Goal: Information Seeking & Learning: Learn about a topic

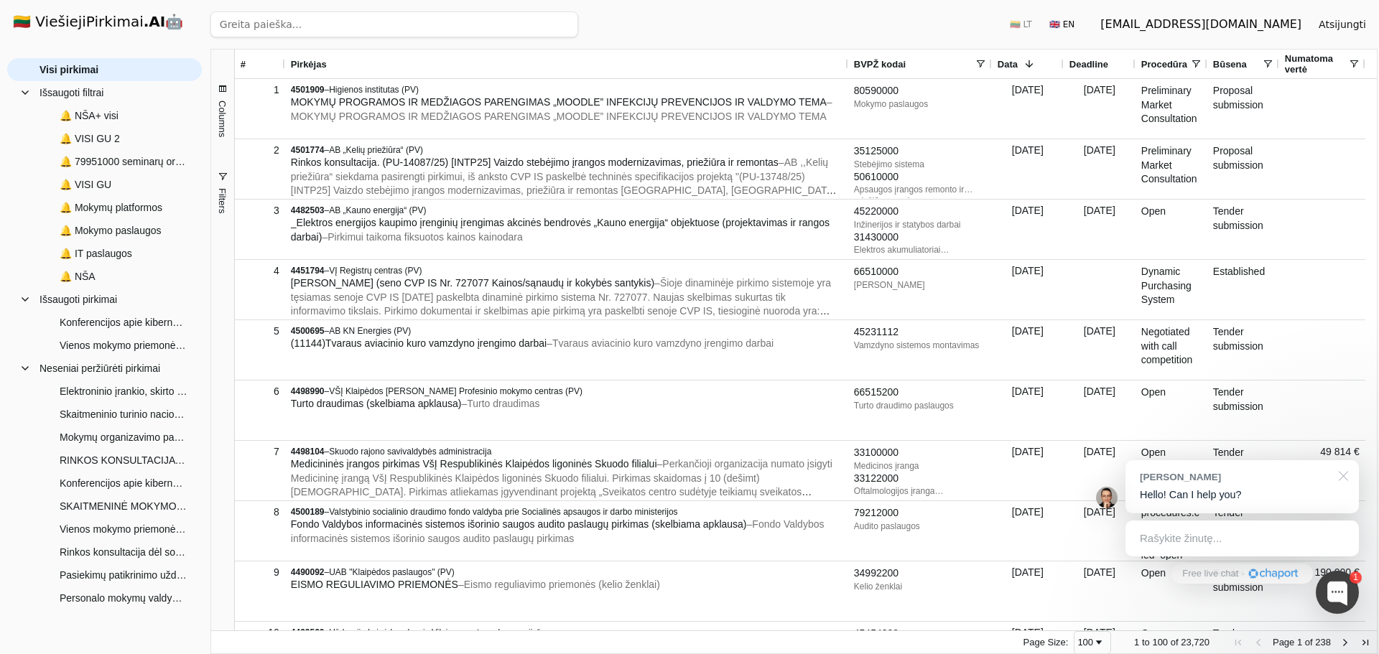
click at [1341, 471] on div at bounding box center [1341, 474] width 36 height 29
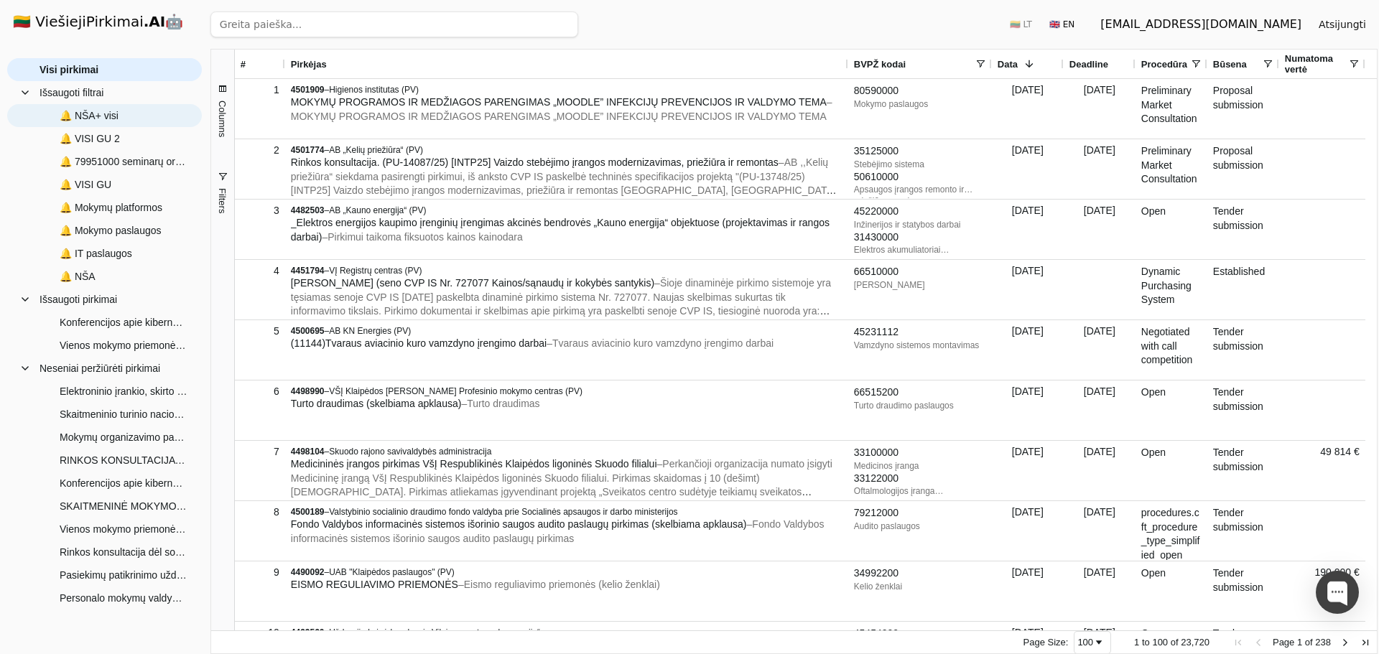
click at [102, 113] on span "🔔 NŠA+ visi" at bounding box center [89, 116] width 59 height 22
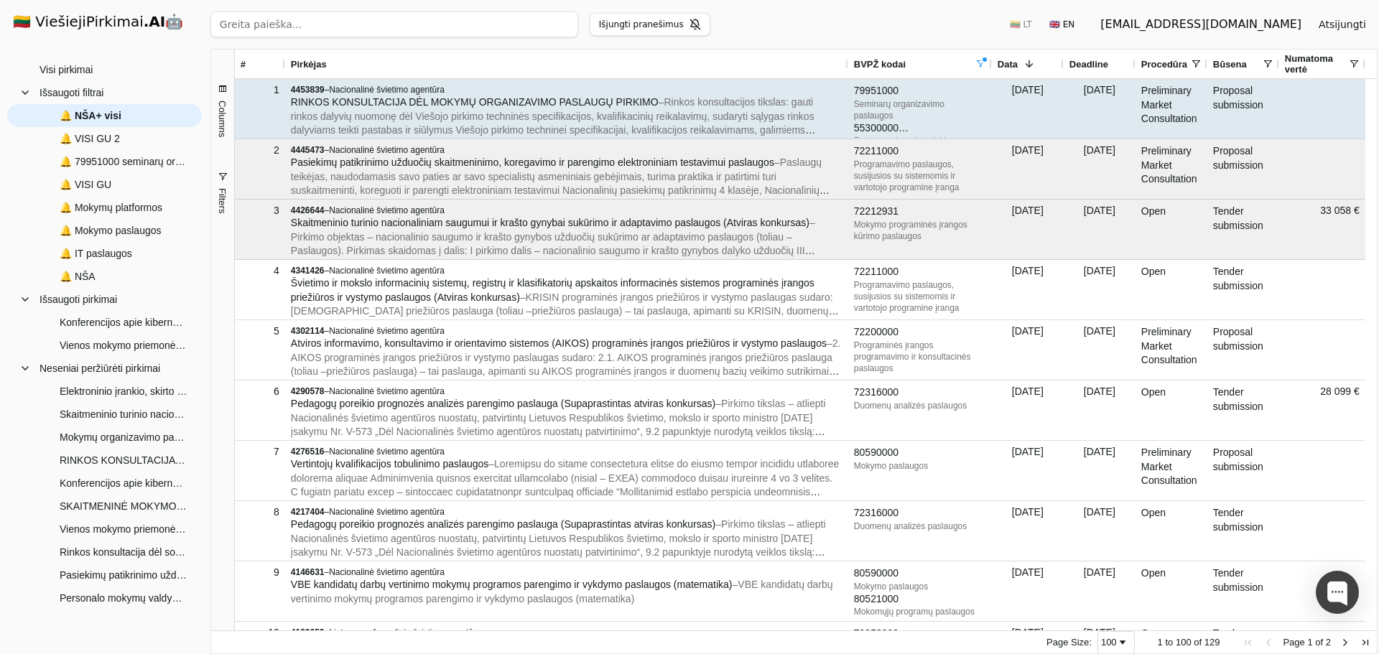
drag, startPoint x: 501, startPoint y: 92, endPoint x: 448, endPoint y: 106, distance: 54.2
click at [450, 106] on span "RINKOS KONSULTACIJA DĖL MOKYMŲ ORGANIZAVIMO PASLAUGŲ PIRKIMO" at bounding box center [475, 101] width 368 height 11
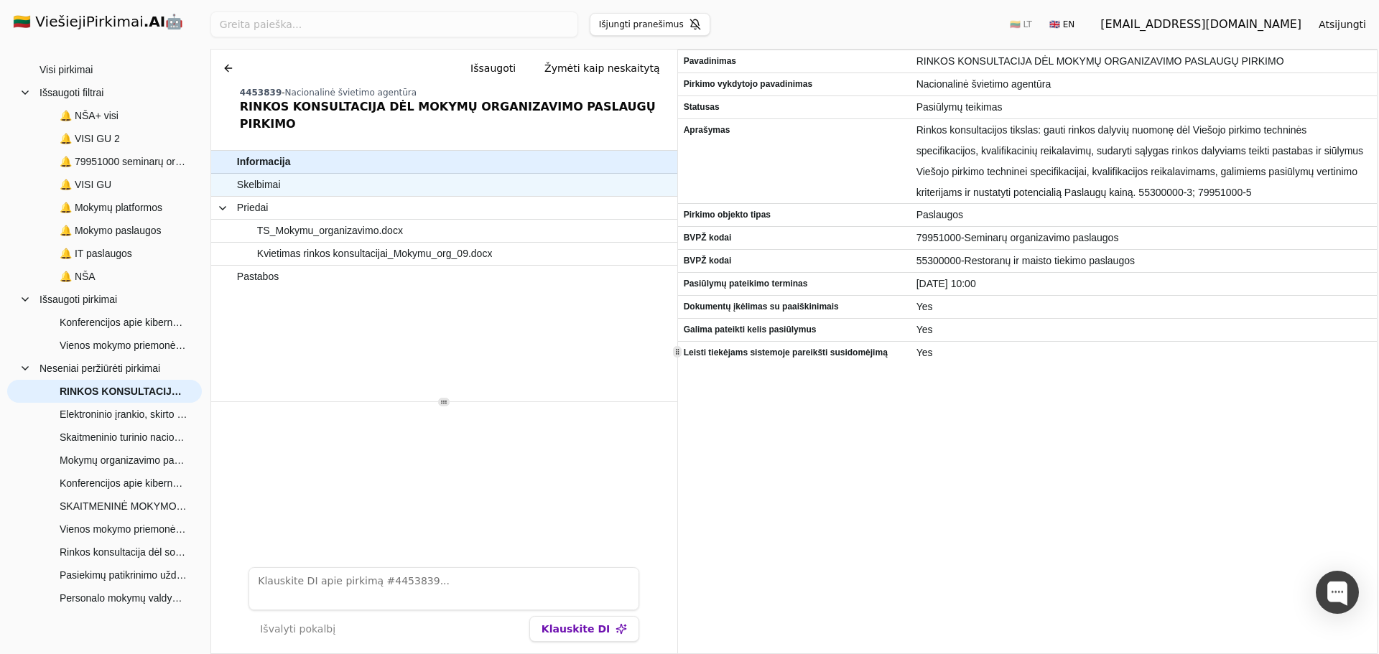
click at [366, 175] on span "Skelbimai" at bounding box center [437, 185] width 400 height 21
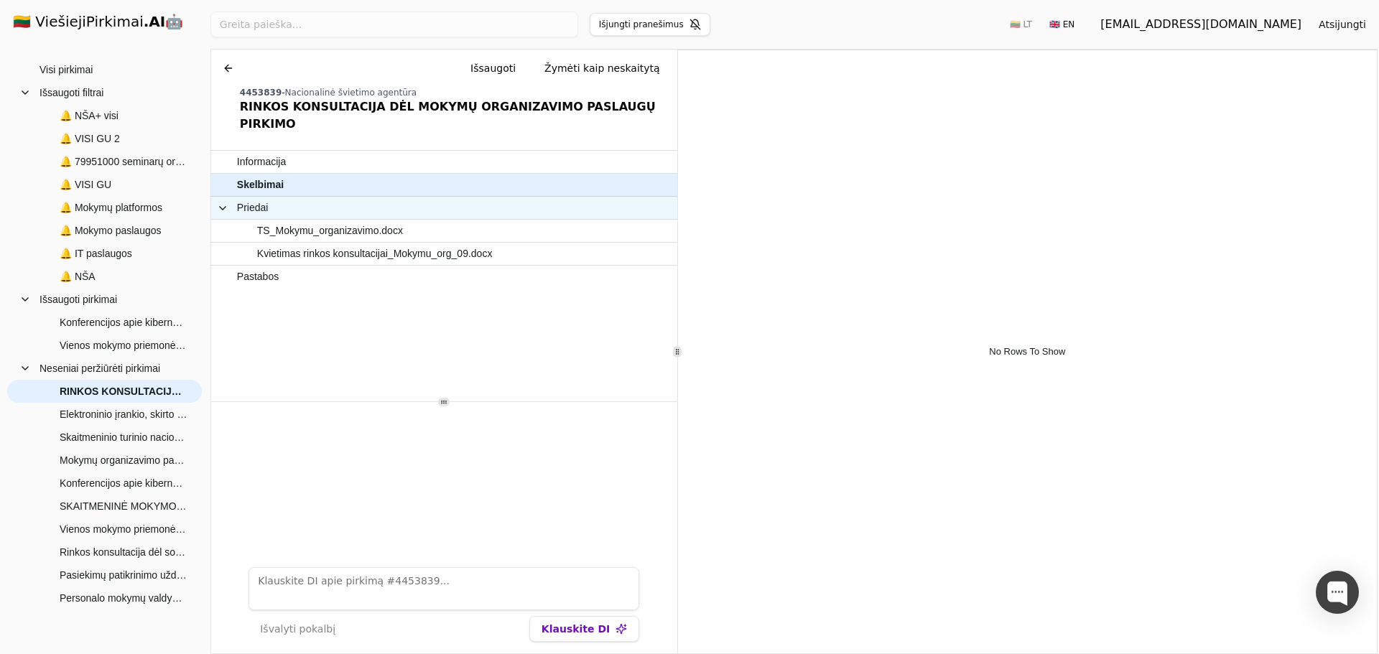
click at [337, 198] on span "Priedai" at bounding box center [427, 208] width 420 height 21
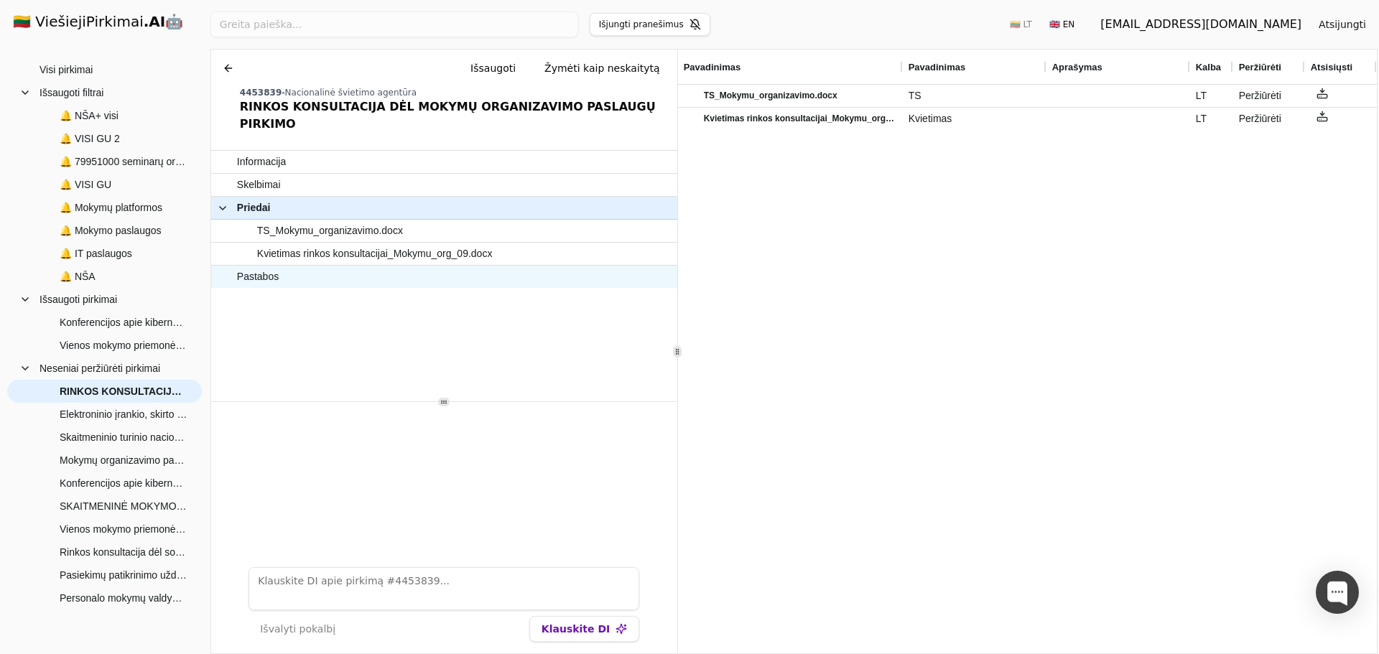
click at [294, 267] on span "Pastabos" at bounding box center [437, 277] width 400 height 21
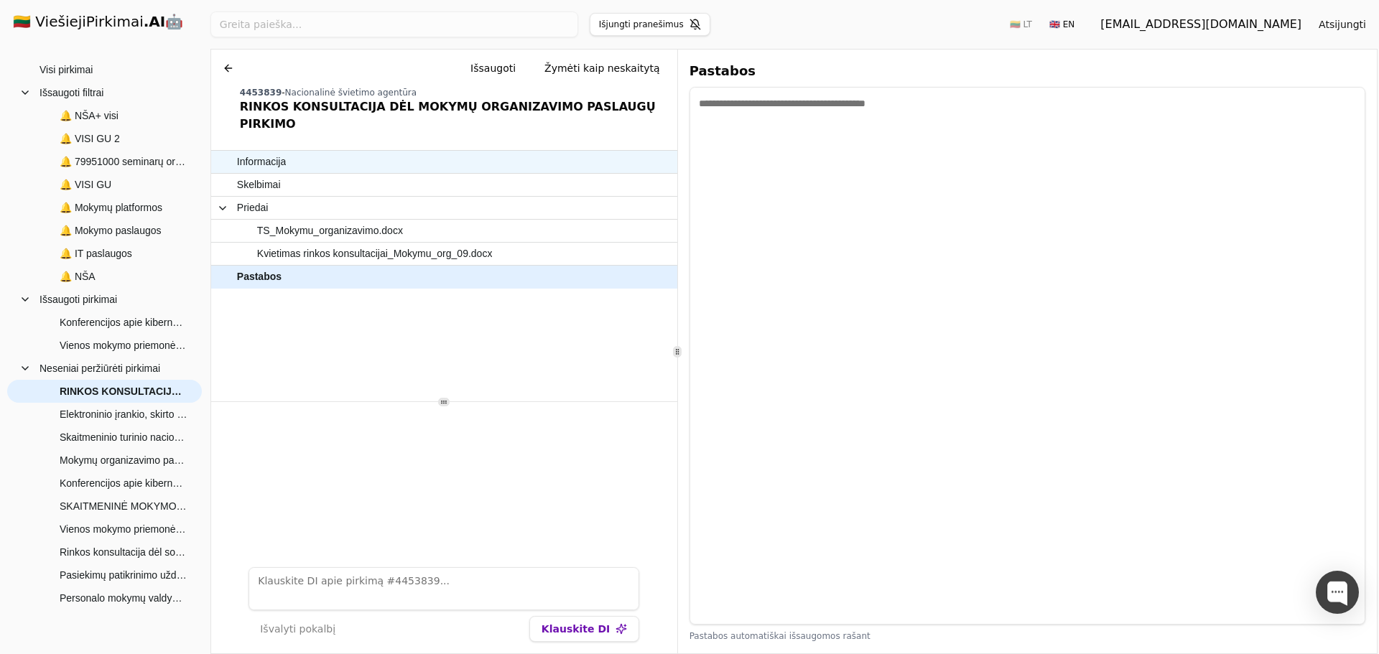
click at [398, 152] on span "Informacija" at bounding box center [437, 162] width 400 height 21
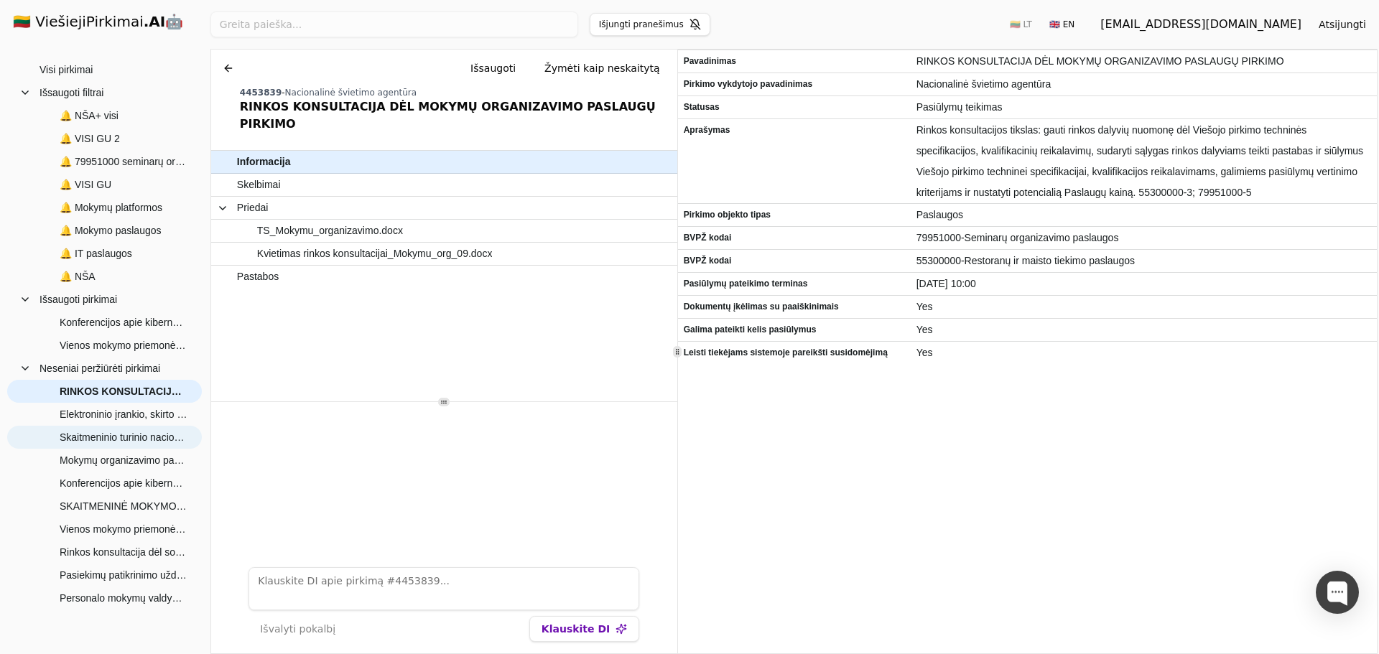
click at [118, 443] on span "Skaitmeninio turinio nacionaliniam saugumui ir krašto gynybai sukūrimo ir adapt…" at bounding box center [124, 438] width 128 height 22
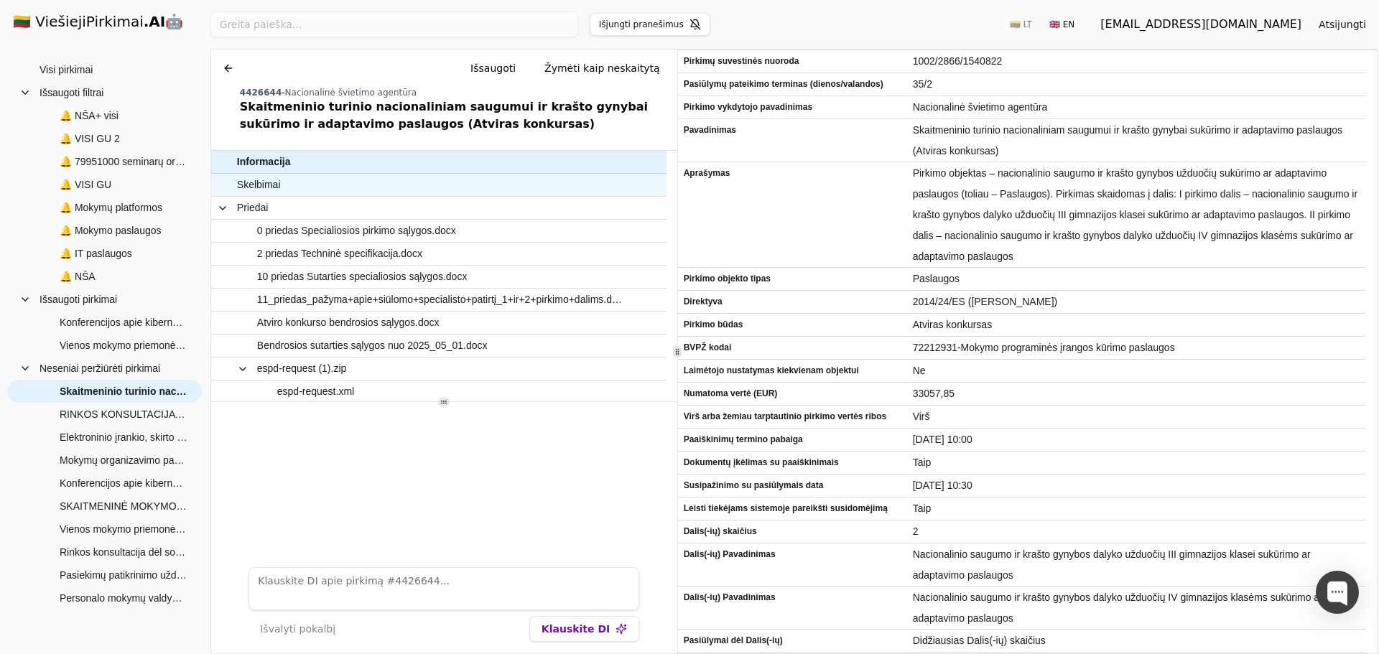
click at [311, 187] on span "Skelbimai" at bounding box center [431, 185] width 389 height 21
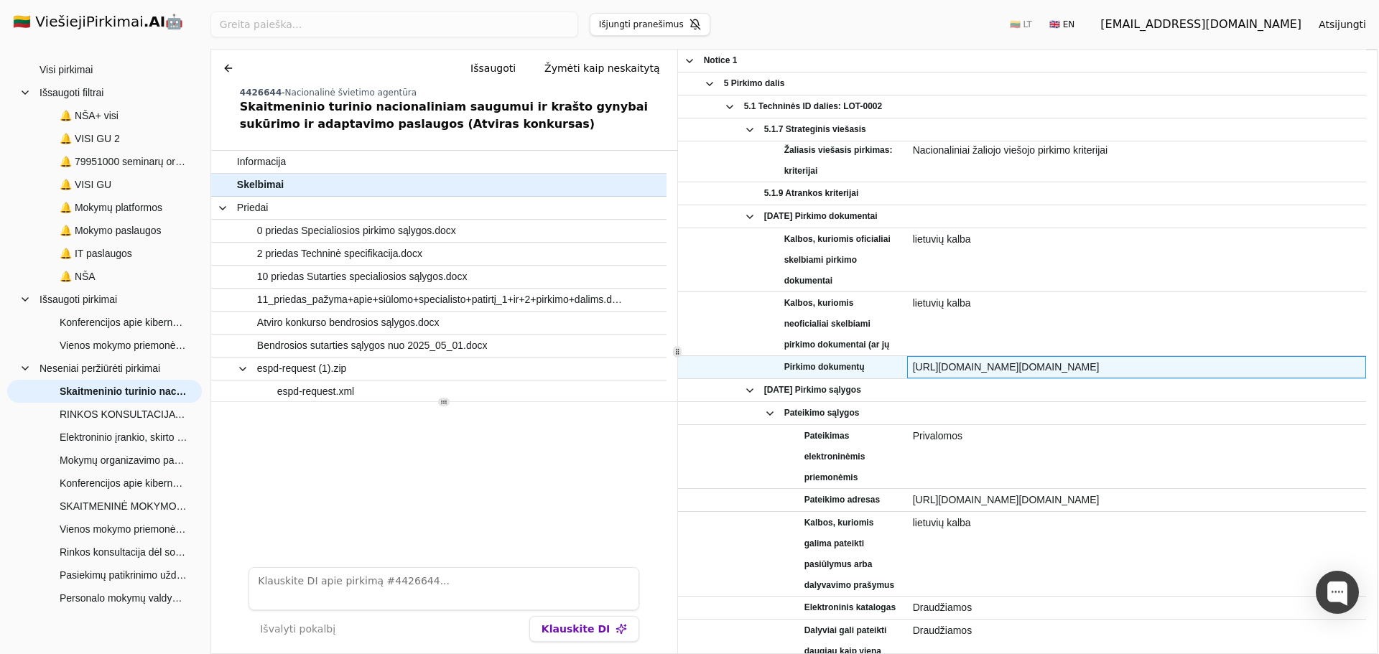
click at [1003, 364] on span "[URL][DOMAIN_NAME][DOMAIN_NAME]" at bounding box center [1137, 367] width 448 height 21
click at [1246, 368] on span "[URL][DOMAIN_NAME][DOMAIN_NAME]" at bounding box center [1137, 367] width 448 height 21
click at [1281, 369] on span "[URL][DOMAIN_NAME][DOMAIN_NAME]" at bounding box center [1137, 367] width 448 height 21
drag, startPoint x: 1280, startPoint y: 365, endPoint x: 914, endPoint y: 369, distance: 366.4
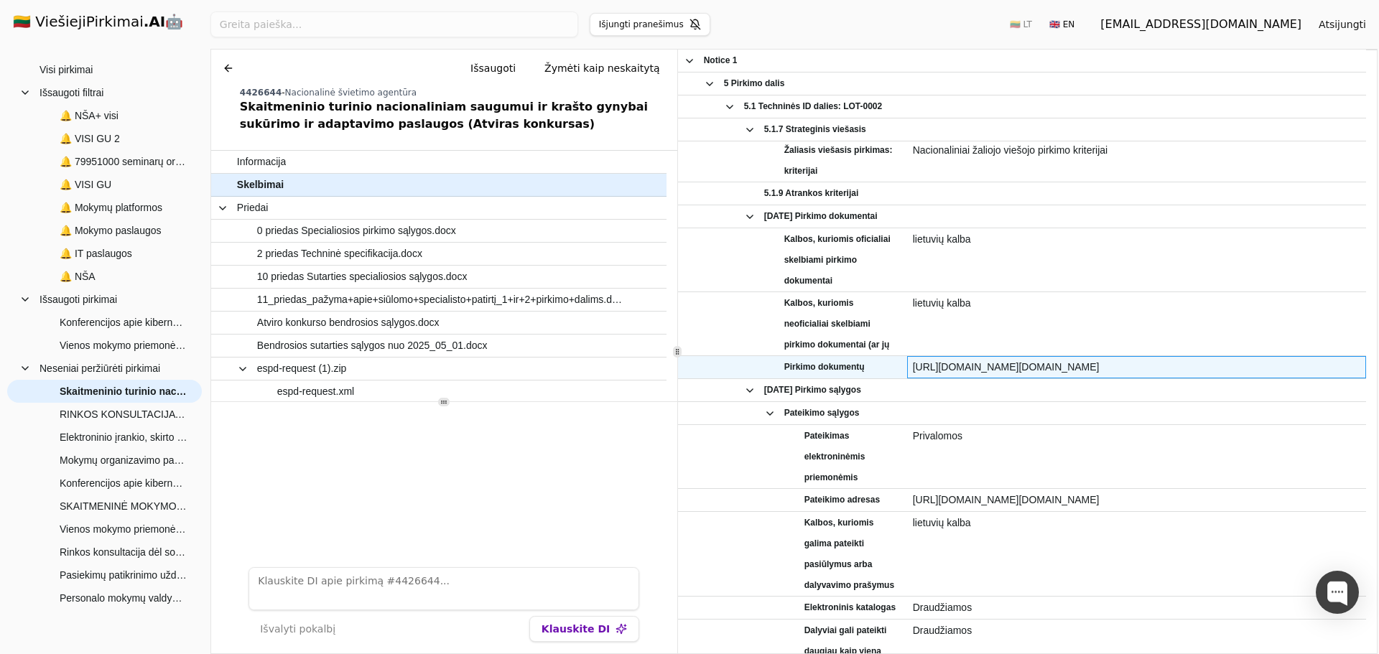
click at [914, 369] on span "[URL][DOMAIN_NAME][DOMAIN_NAME]" at bounding box center [1137, 367] width 448 height 21
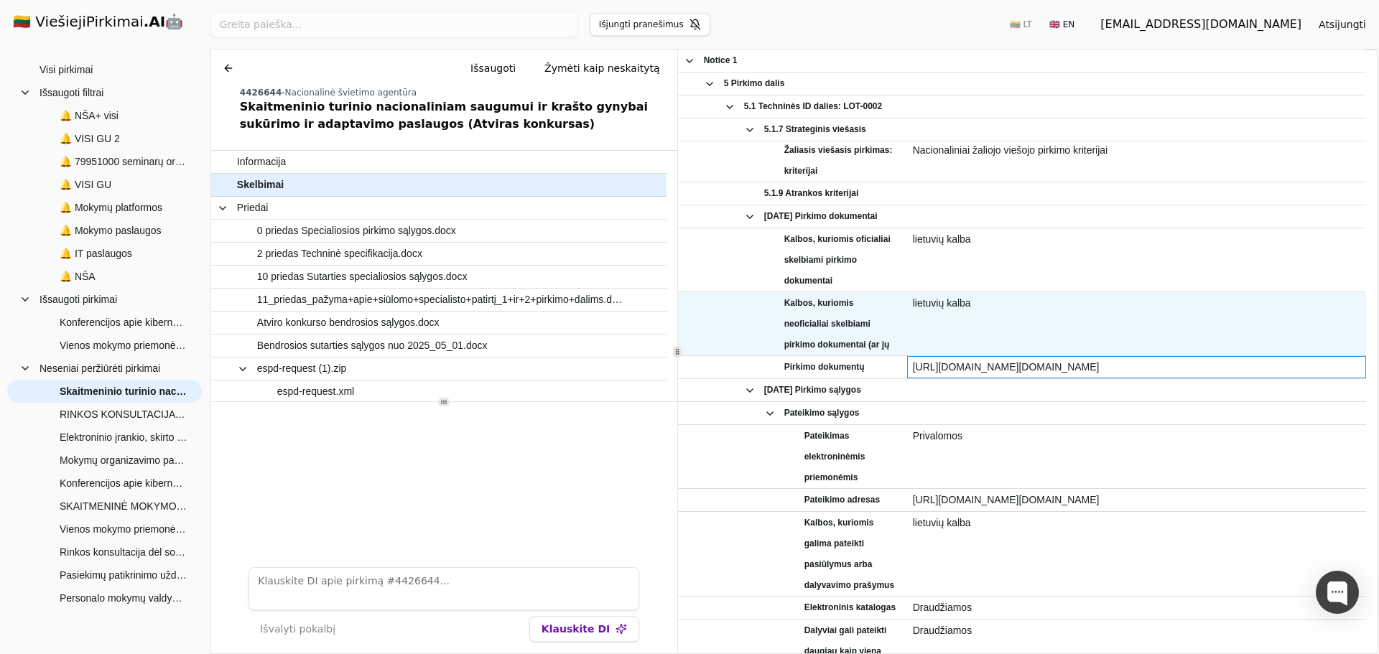
copy span "[URL][DOMAIN_NAME][DOMAIN_NAME]"
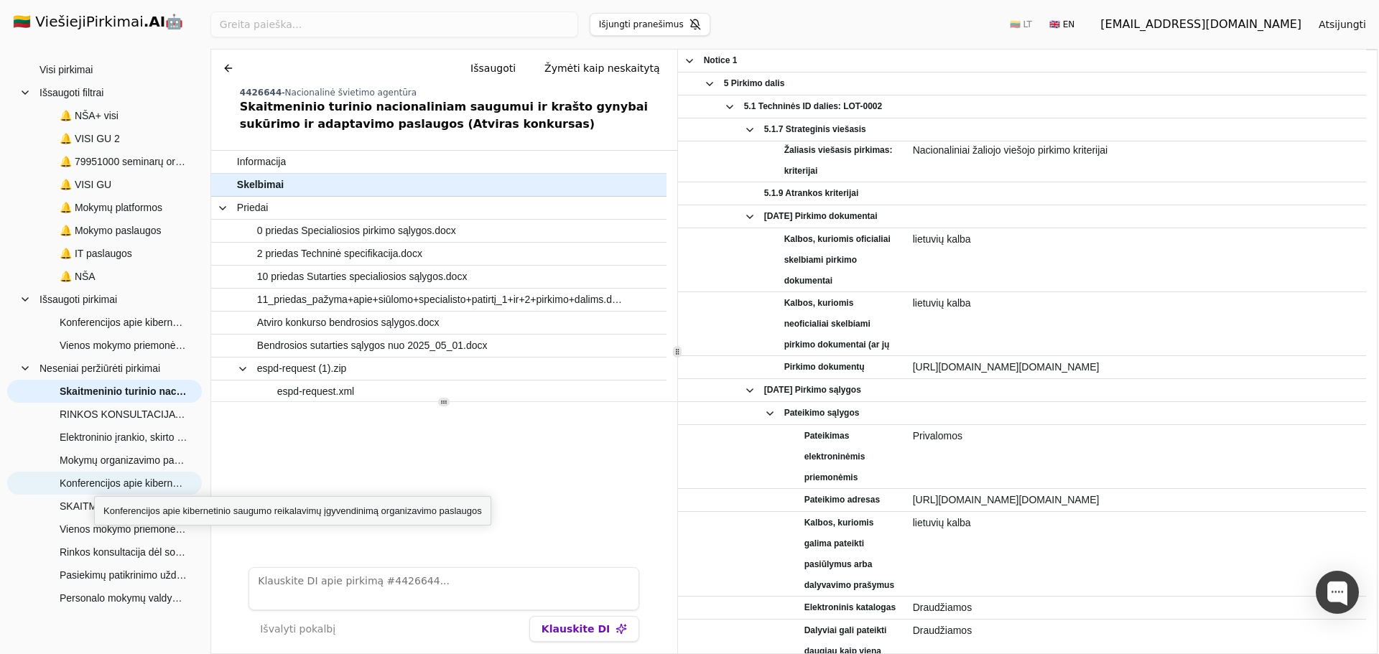
click at [94, 483] on span "Konferencijos apie kibernetinio saugumo reikalavimų įgyvendinimą organizavimo p…" at bounding box center [124, 484] width 128 height 22
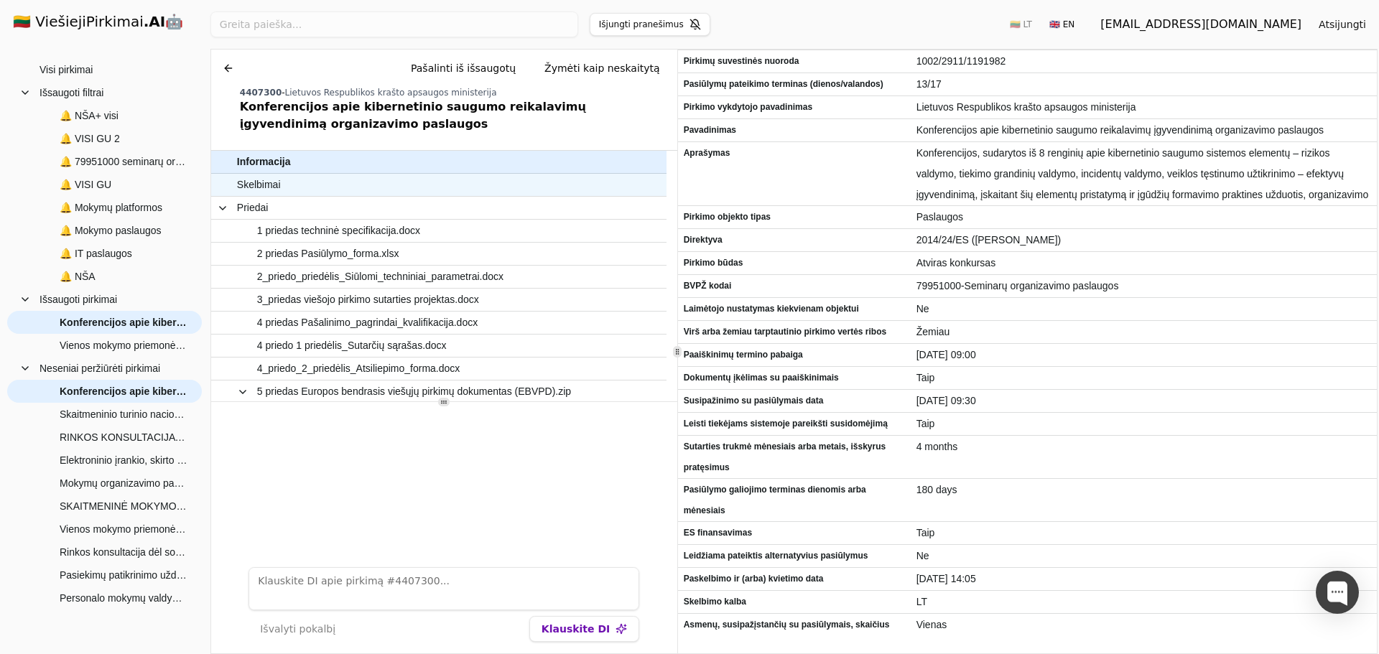
click at [369, 182] on span "Skelbimai" at bounding box center [431, 185] width 389 height 21
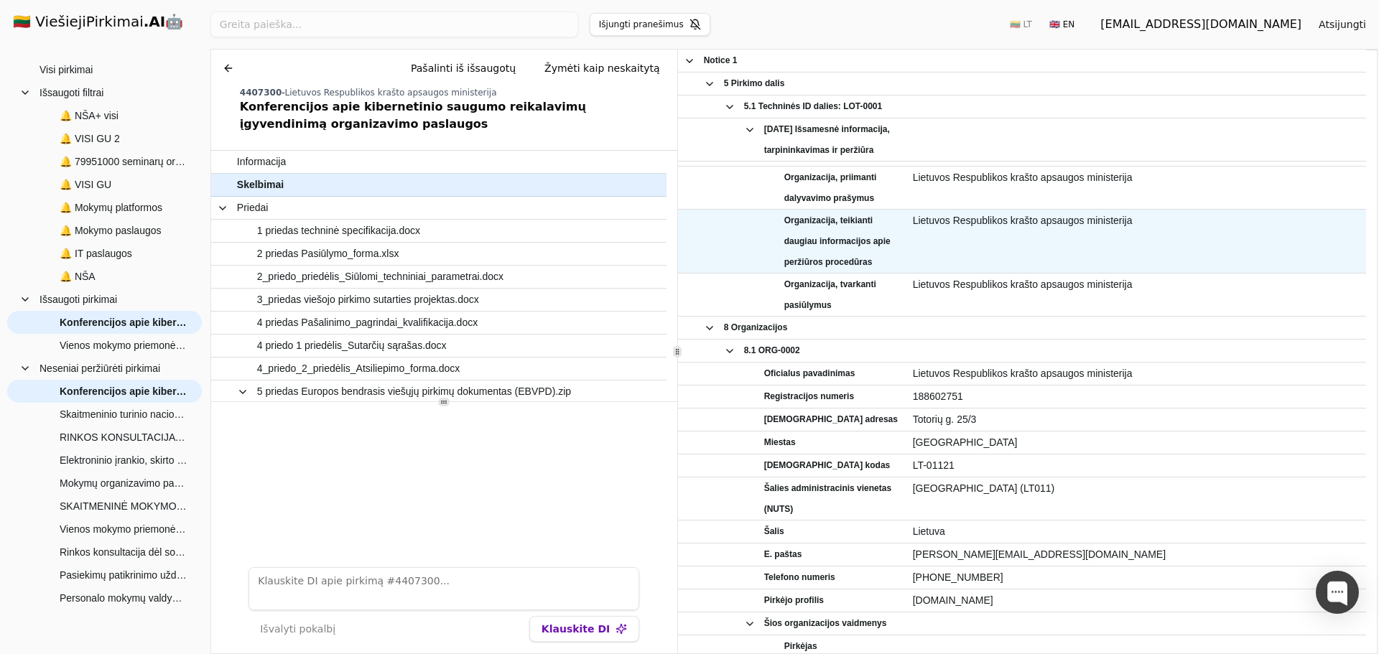
scroll to position [1879, 0]
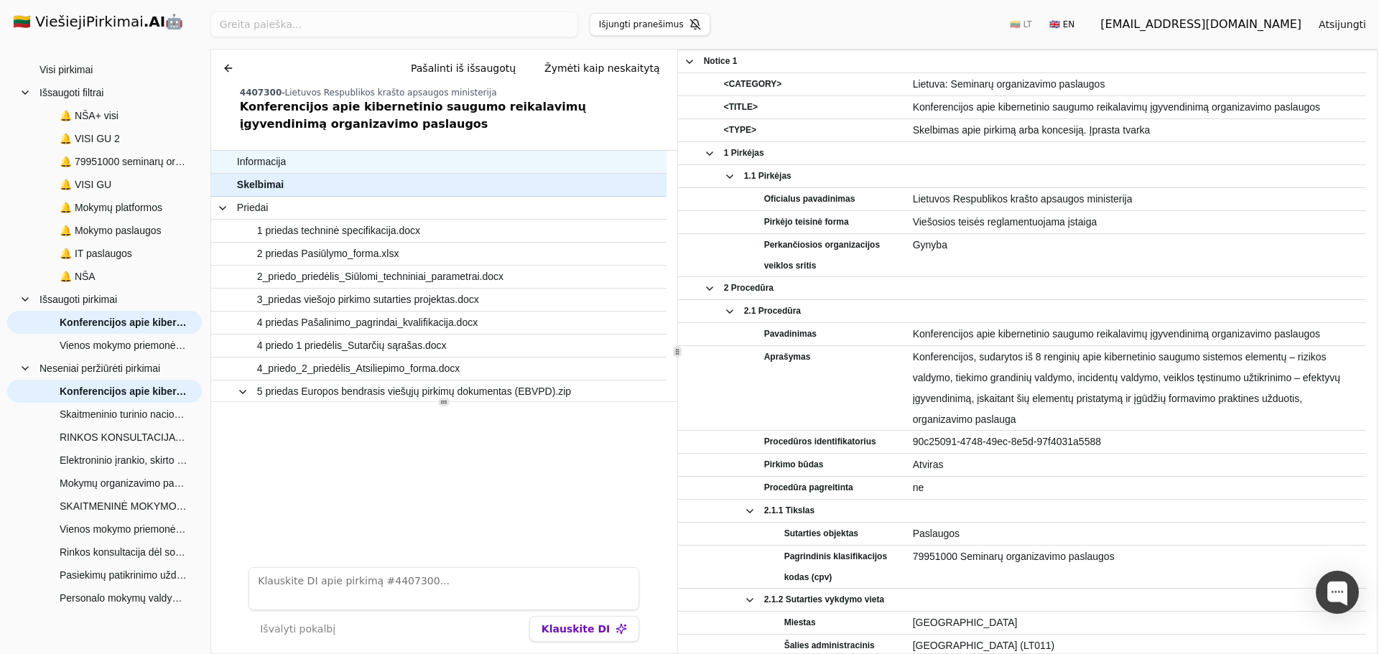
click at [297, 162] on span "Informacija" at bounding box center [431, 162] width 389 height 21
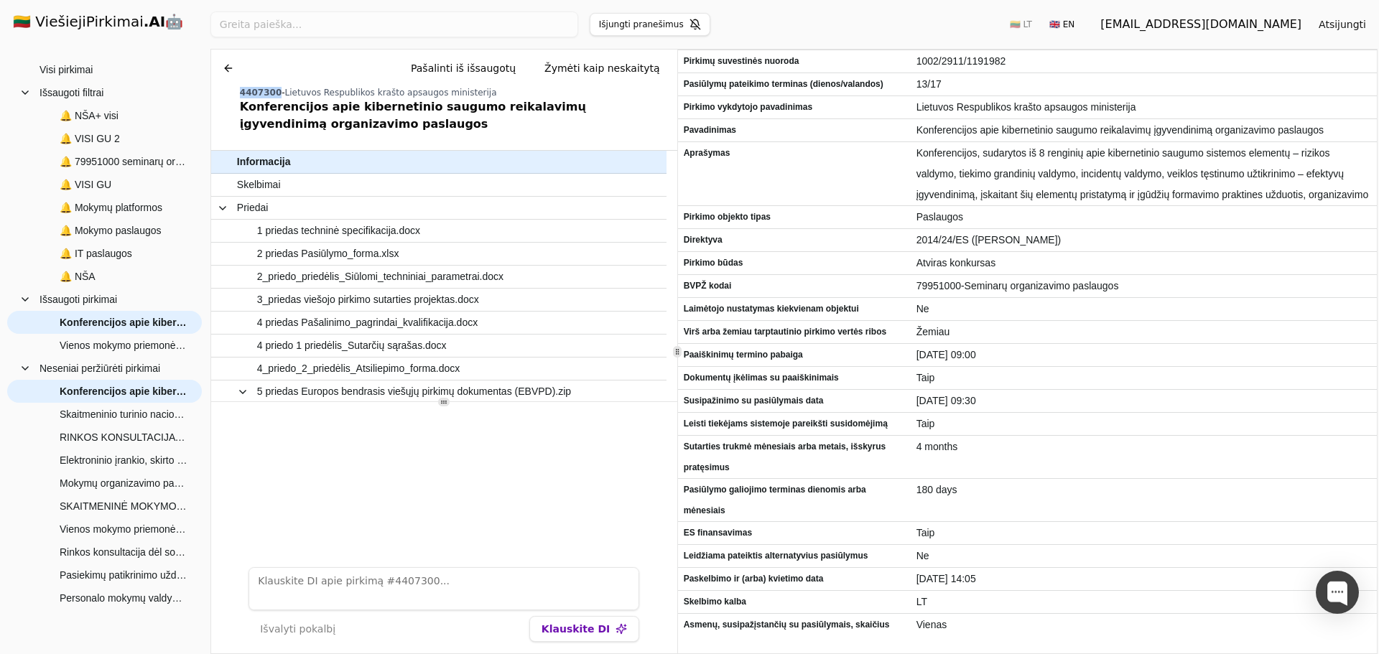
drag, startPoint x: 270, startPoint y: 91, endPoint x: 241, endPoint y: 95, distance: 29.8
click at [241, 95] on span "4407300" at bounding box center [261, 93] width 42 height 10
copy span "4407300"
click at [67, 70] on span "Visi pirkimai" at bounding box center [66, 70] width 53 height 22
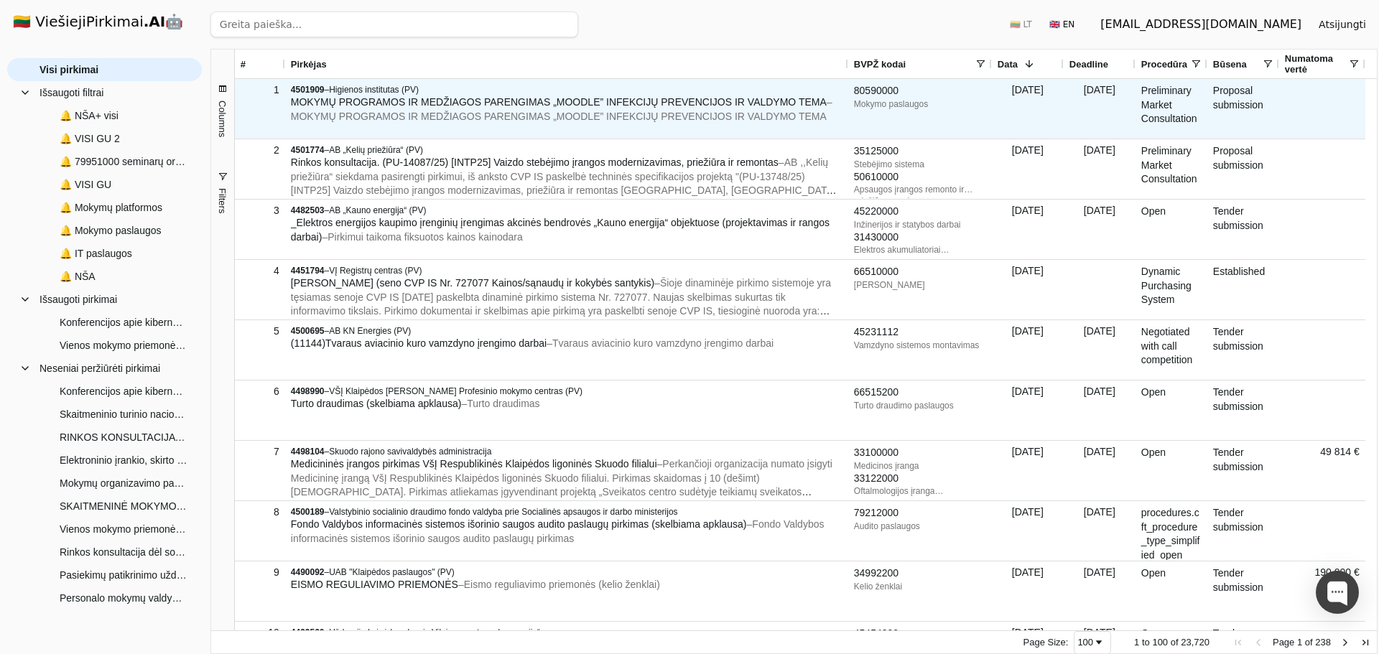
drag, startPoint x: 645, startPoint y: 101, endPoint x: 565, endPoint y: 106, distance: 80.6
click at [565, 106] on span "MOKYMŲ PROGRAMOS IR MEDŽIAGOS PARENGIMAS „MOODLE” INFEKCIJŲ PREVENCIJOS IR VALD…" at bounding box center [559, 101] width 536 height 11
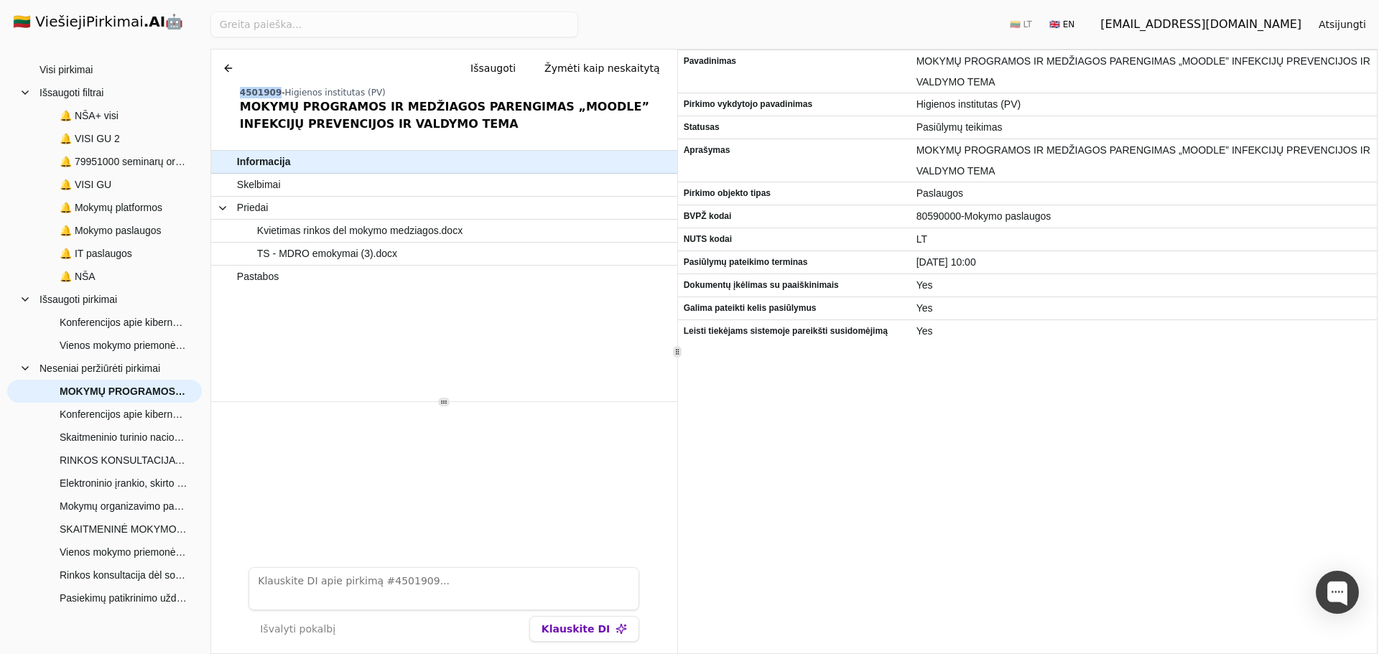
drag, startPoint x: 271, startPoint y: 91, endPoint x: 240, endPoint y: 91, distance: 30.9
click at [240, 91] on span "4501909" at bounding box center [261, 93] width 42 height 10
copy span "4501909"
click at [227, 65] on button at bounding box center [228, 68] width 23 height 26
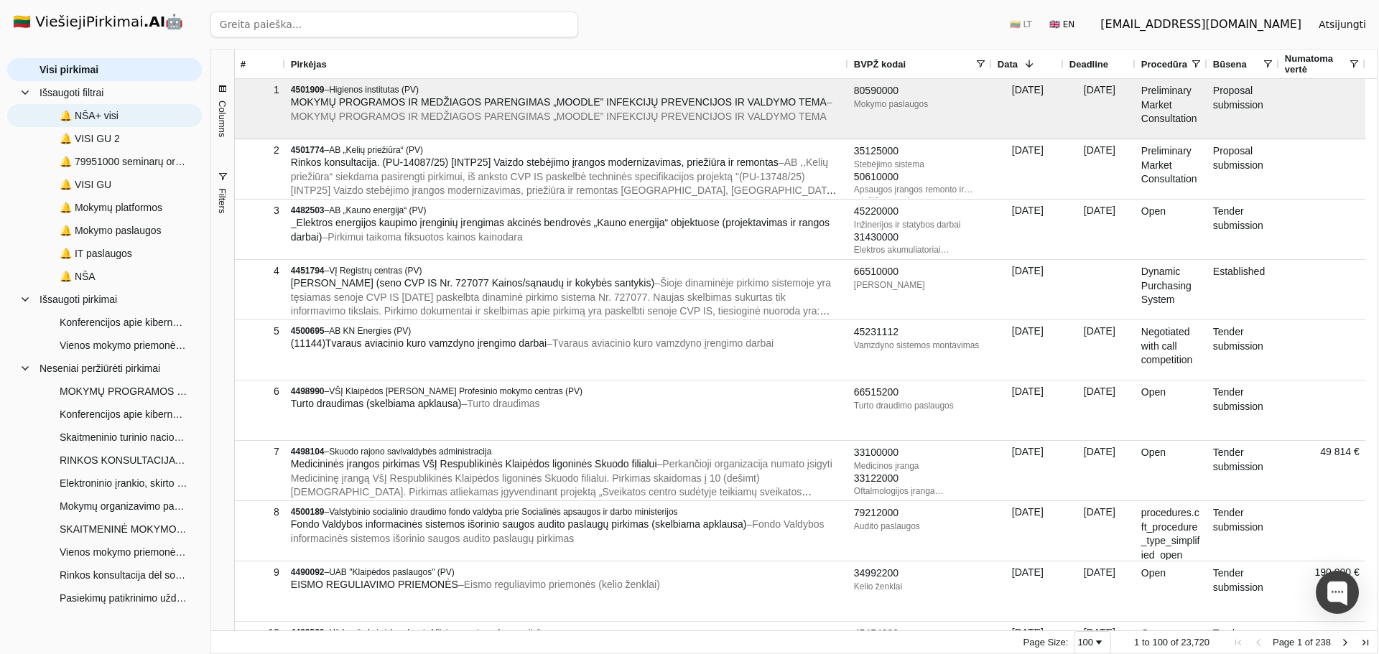
click at [101, 120] on span "🔔 NŠA+ visi" at bounding box center [89, 116] width 59 height 22
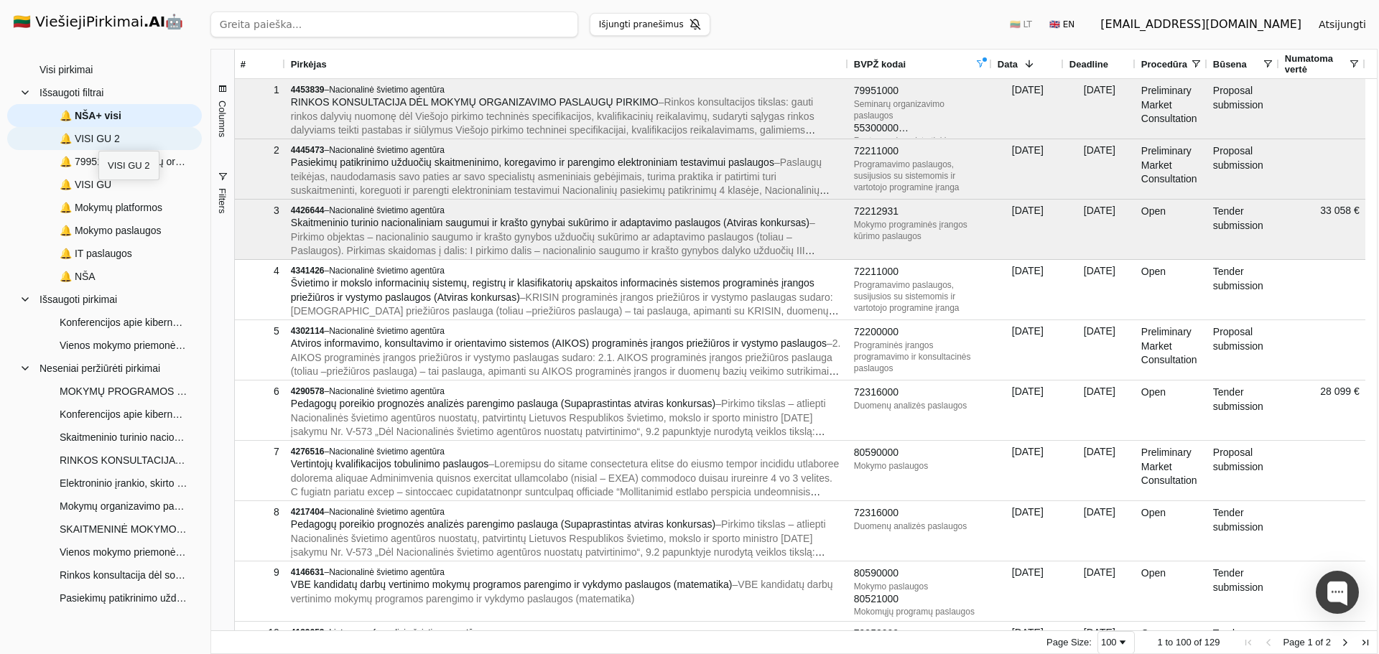
click at [98, 138] on span "🔔 VISI GU 2" at bounding box center [90, 139] width 60 height 22
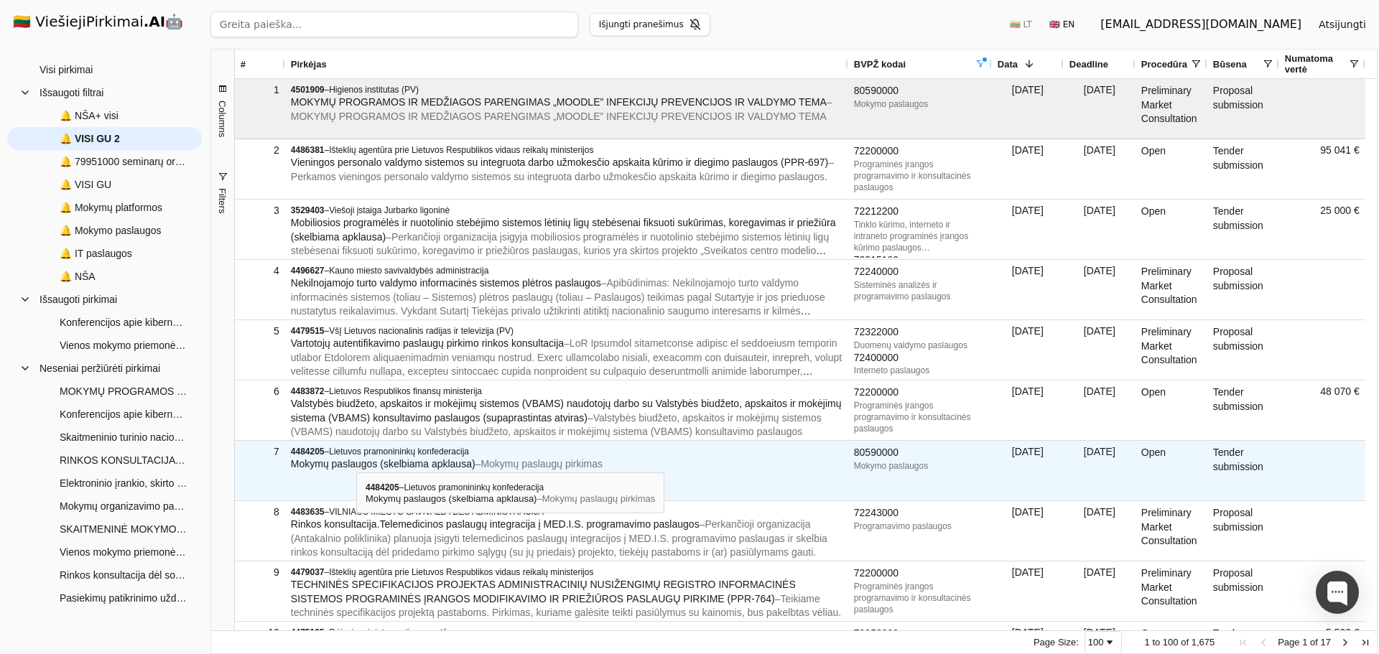
click at [356, 460] on span "Mokymų paslaugos (skelbiama apklausa)" at bounding box center [383, 463] width 185 height 11
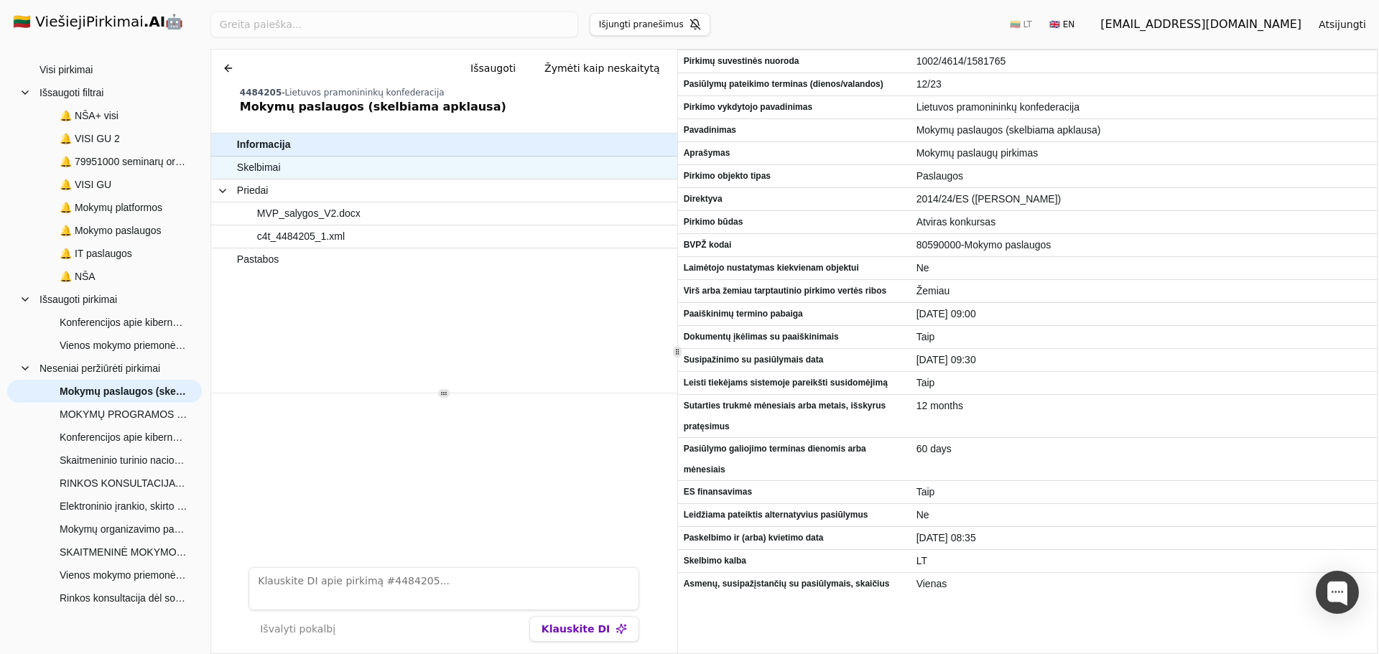
click at [329, 167] on span "Skelbimai" at bounding box center [437, 167] width 400 height 21
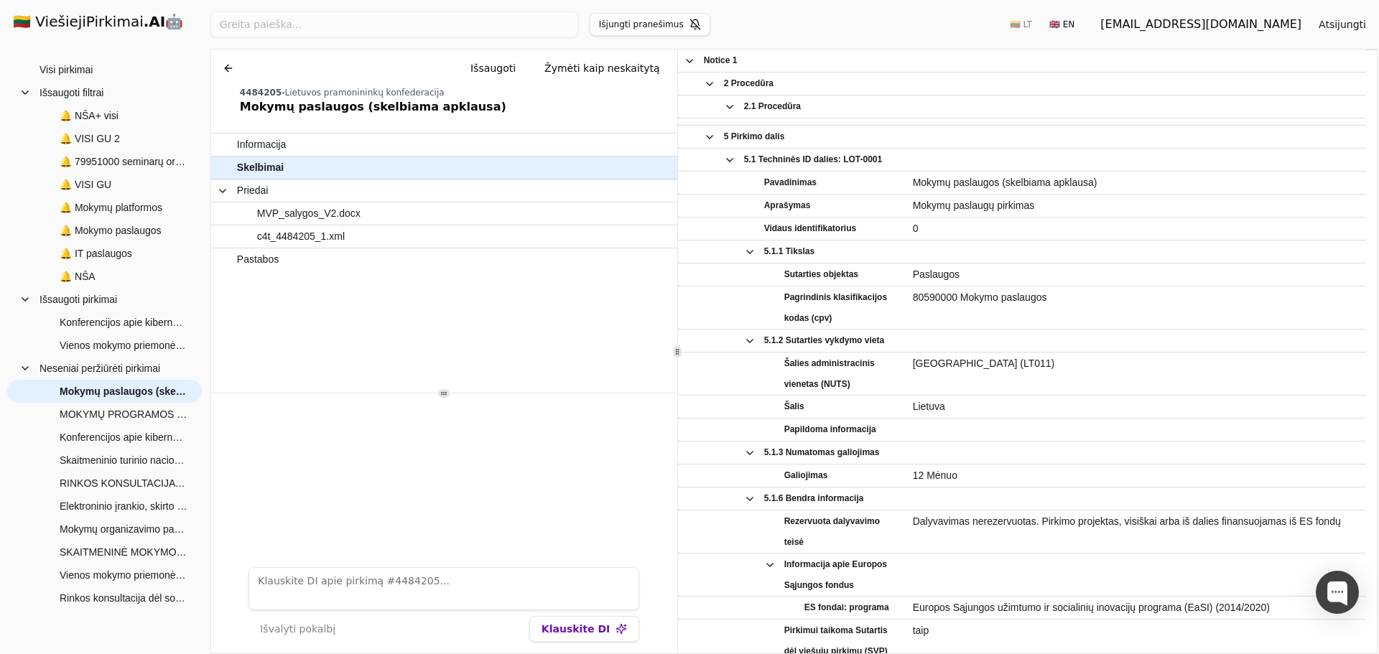
scroll to position [590, 0]
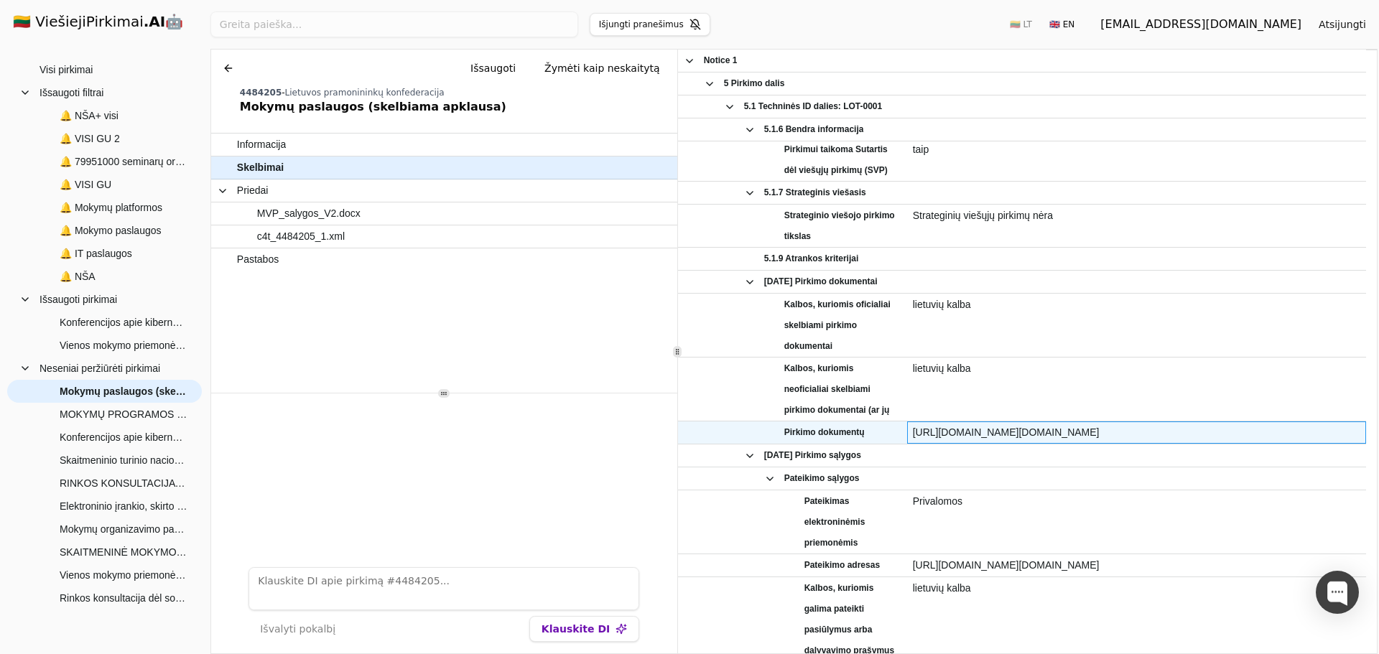
drag, startPoint x: 1277, startPoint y: 430, endPoint x: 907, endPoint y: 434, distance: 370.0
click at [907, 434] on div "[URL][DOMAIN_NAME][DOMAIN_NAME]" at bounding box center [1136, 433] width 459 height 22
copy span "[URL][DOMAIN_NAME][DOMAIN_NAME]"
